Goal: Task Accomplishment & Management: Use online tool/utility

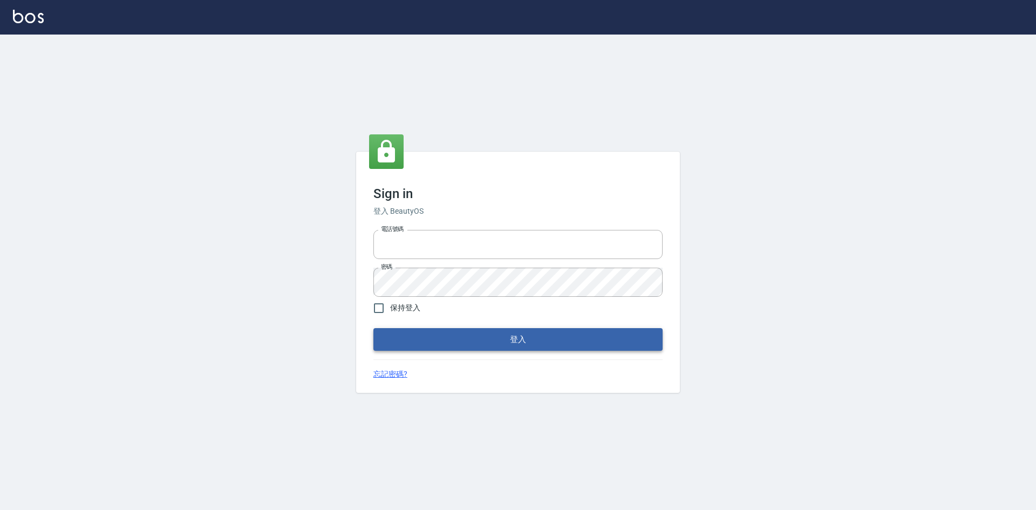
type input "0963852741"
click at [416, 336] on button "登入" at bounding box center [517, 339] width 289 height 23
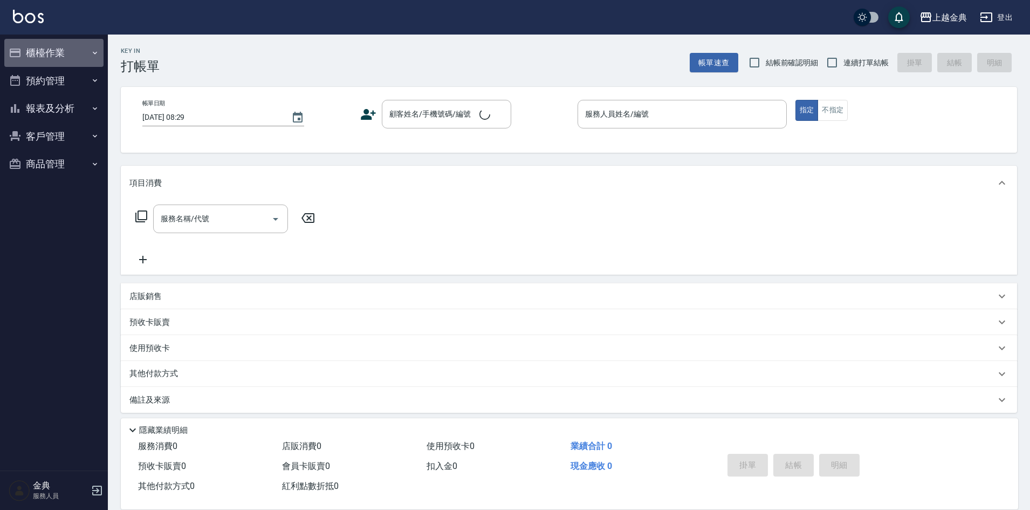
click at [88, 57] on button "櫃檯作業" at bounding box center [53, 53] width 99 height 28
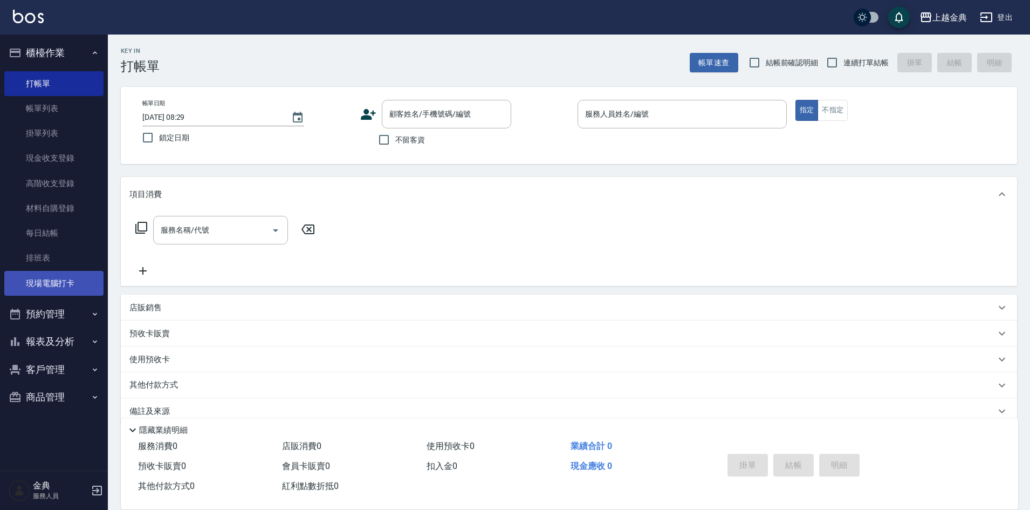
click at [61, 288] on link "現場電腦打卡" at bounding box center [53, 283] width 99 height 25
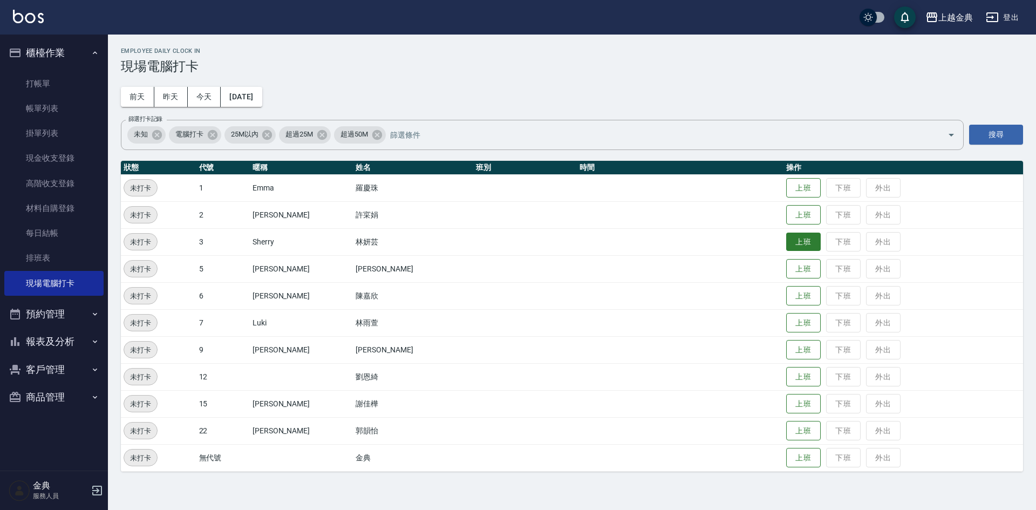
click at [786, 246] on button "上班" at bounding box center [803, 242] width 35 height 19
